Goal: Information Seeking & Learning: Learn about a topic

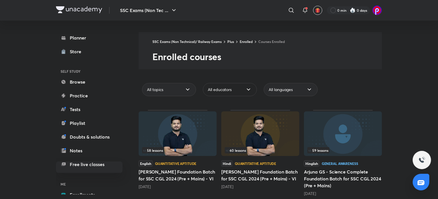
click at [247, 86] on icon at bounding box center [248, 89] width 7 height 7
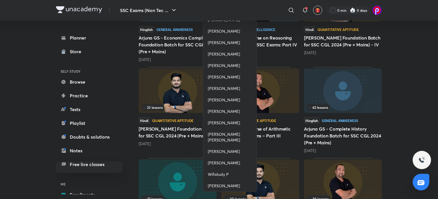
scroll to position [226, 0]
click at [224, 126] on span "[PERSON_NAME]" at bounding box center [224, 123] width 32 height 6
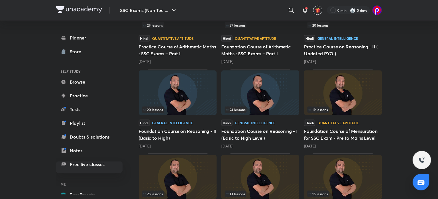
scroll to position [295, 0]
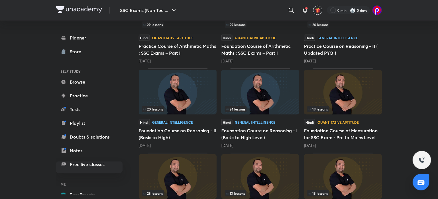
click at [259, 82] on img at bounding box center [260, 92] width 78 height 45
